Goal: Check status: Check status

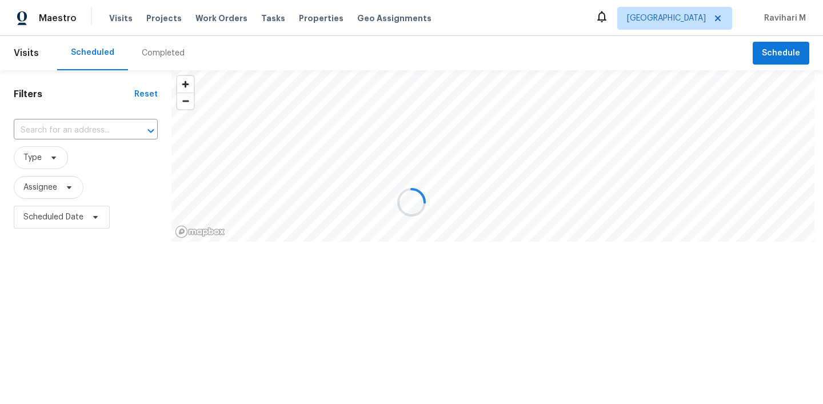
click at [690, 19] on div at bounding box center [411, 202] width 823 height 404
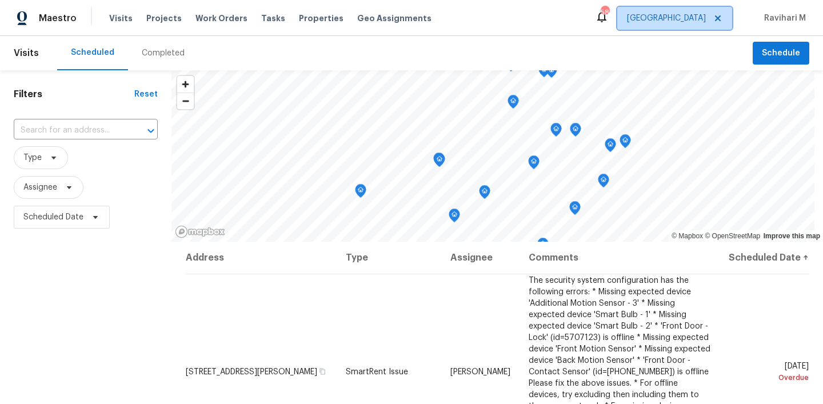
click at [690, 19] on span "[GEOGRAPHIC_DATA]" at bounding box center [666, 18] width 79 height 11
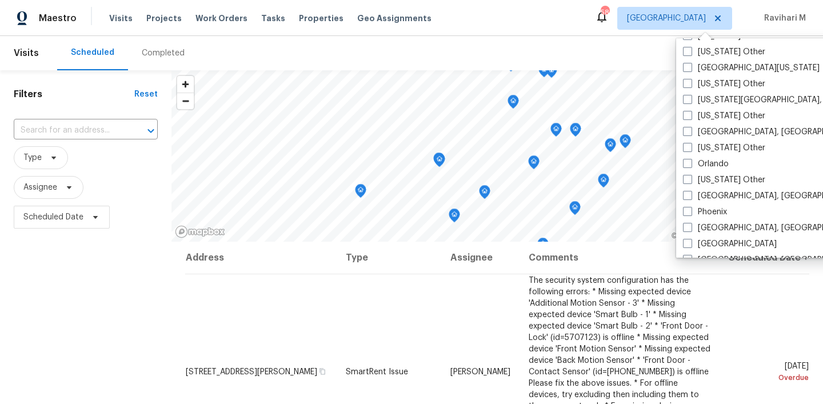
scroll to position [1208, 0]
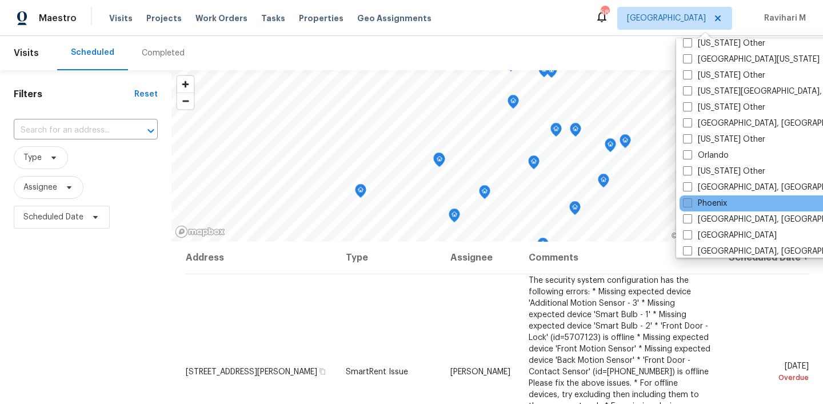
click at [691, 202] on span at bounding box center [687, 202] width 9 height 9
click at [691, 202] on input "Phoenix" at bounding box center [686, 201] width 7 height 7
checkbox input "true"
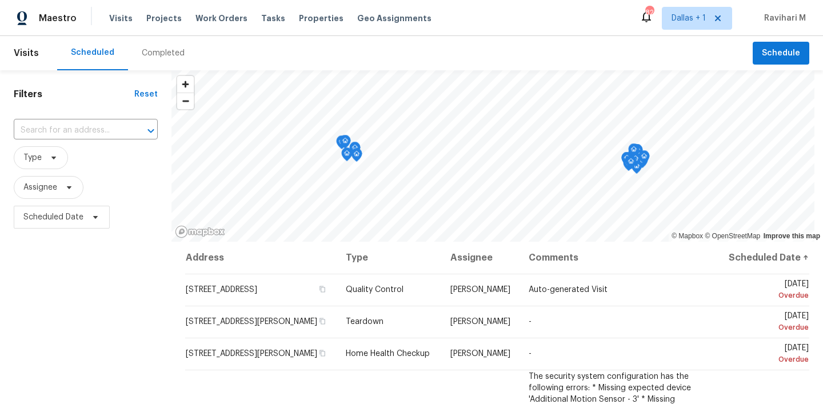
click at [164, 57] on div "Completed" at bounding box center [163, 52] width 43 height 11
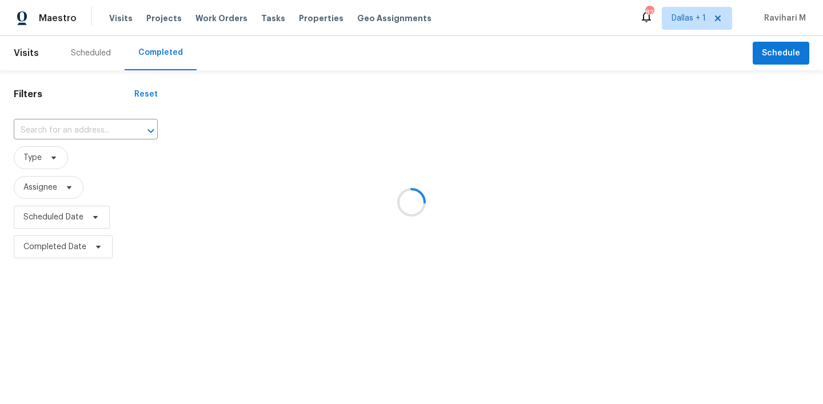
click at [164, 57] on div at bounding box center [411, 202] width 823 height 404
click at [66, 128] on div at bounding box center [411, 202] width 823 height 404
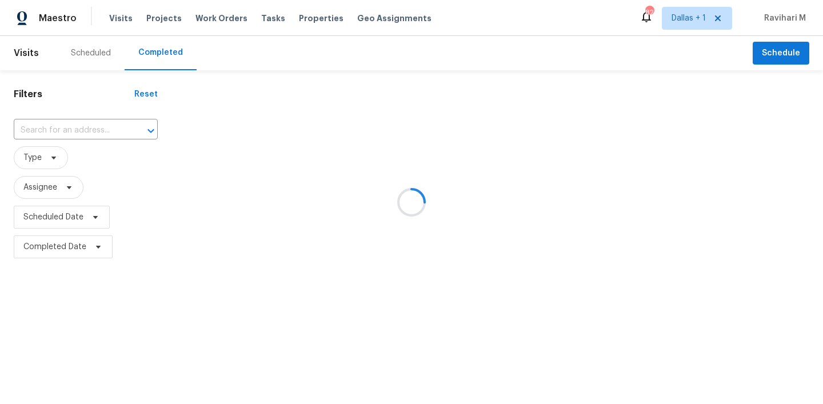
click at [43, 126] on div at bounding box center [411, 202] width 823 height 404
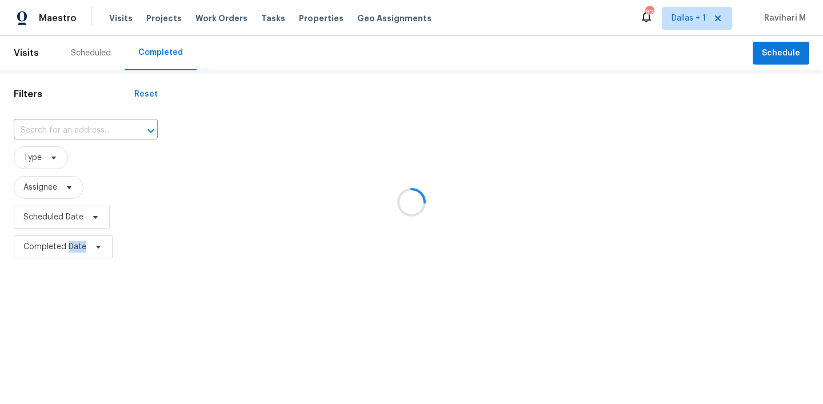
click at [43, 126] on div at bounding box center [411, 202] width 823 height 404
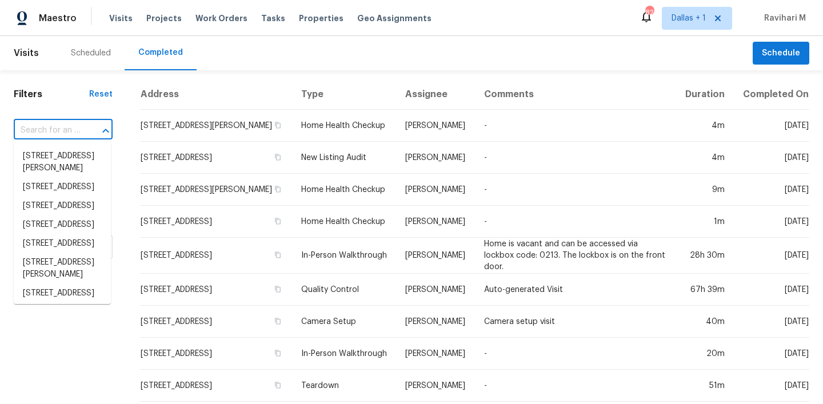
click at [46, 137] on input "text" at bounding box center [47, 131] width 67 height 18
paste input "[STREET_ADDRESS][PERSON_NAME]"
type input "[STREET_ADDRESS][PERSON_NAME]"
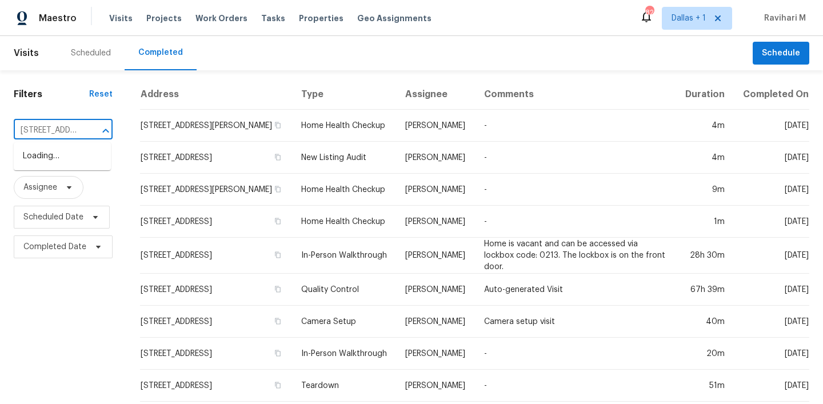
scroll to position [0, 95]
click at [53, 148] on li "[STREET_ADDRESS][PERSON_NAME]" at bounding box center [62, 162] width 97 height 31
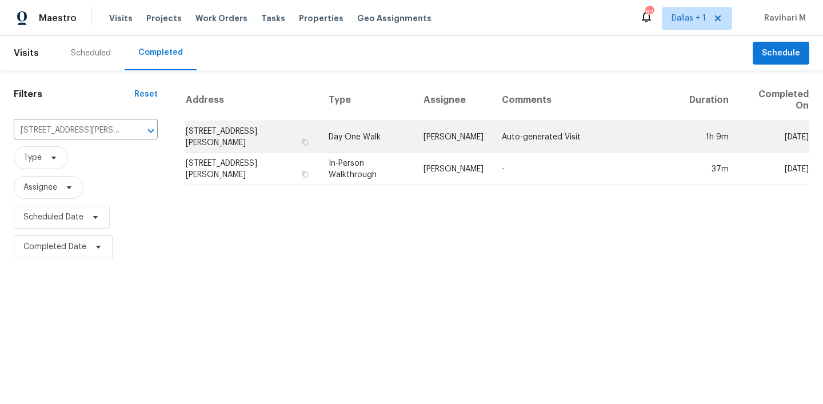
click at [389, 140] on td "Day One Walk" at bounding box center [367, 137] width 95 height 32
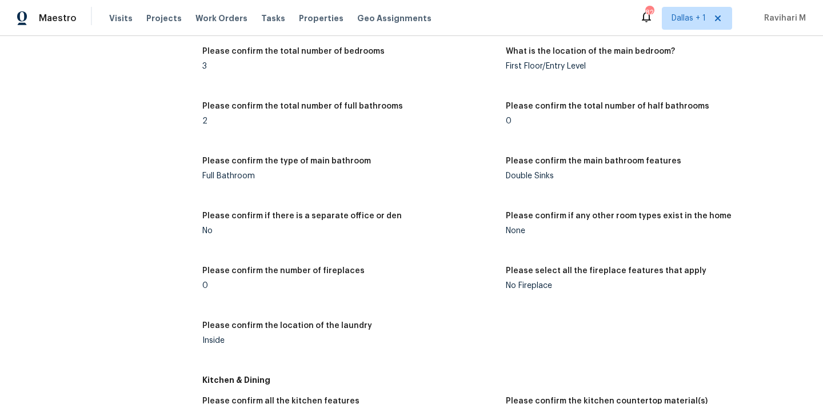
scroll to position [1401, 0]
